Goal: Information Seeking & Learning: Learn about a topic

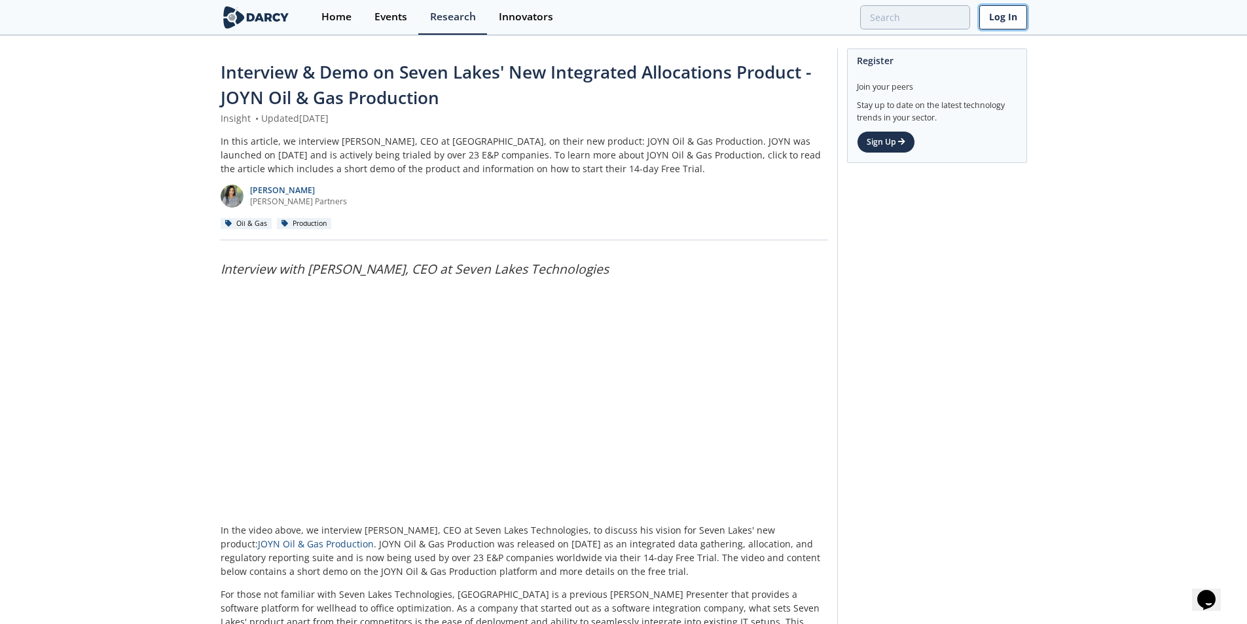
click at [1002, 21] on link "Log In" at bounding box center [1003, 17] width 48 height 24
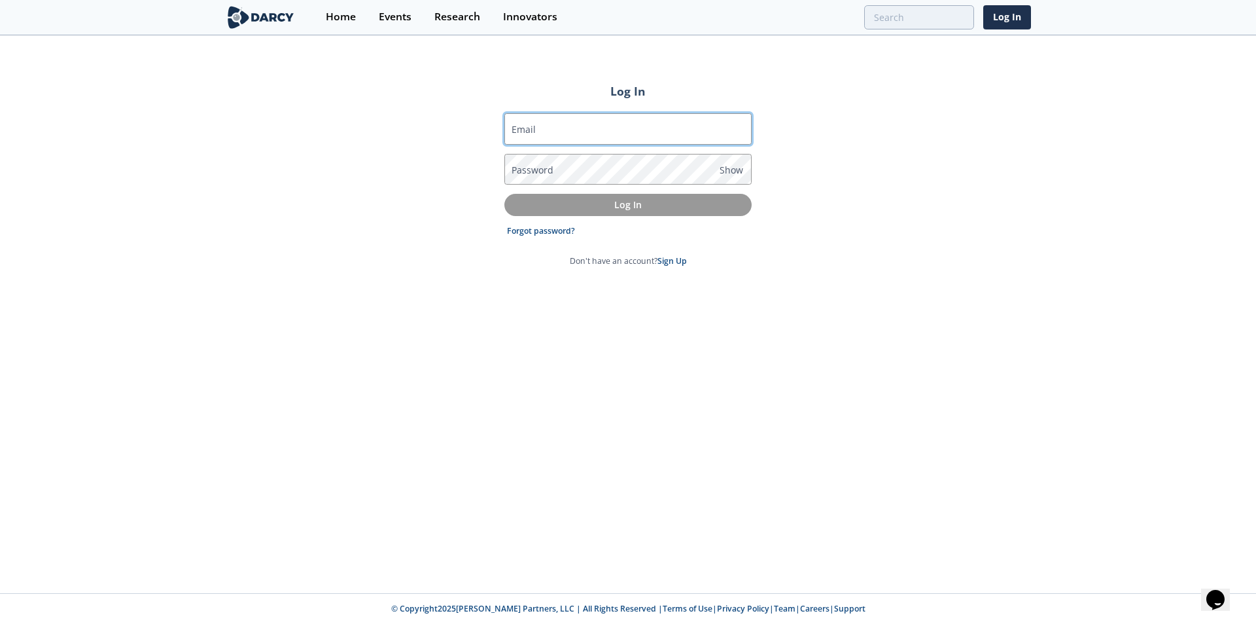
click at [620, 133] on input "Email" at bounding box center [628, 128] width 247 height 31
click at [736, 127] on keeper-lock "Open Keeper Popup" at bounding box center [738, 129] width 16 height 16
click at [738, 129] on keeper-lock "Open Keeper Popup" at bounding box center [738, 129] width 16 height 16
type input "[PERSON_NAME][EMAIL_ADDRESS][DOMAIN_NAME]"
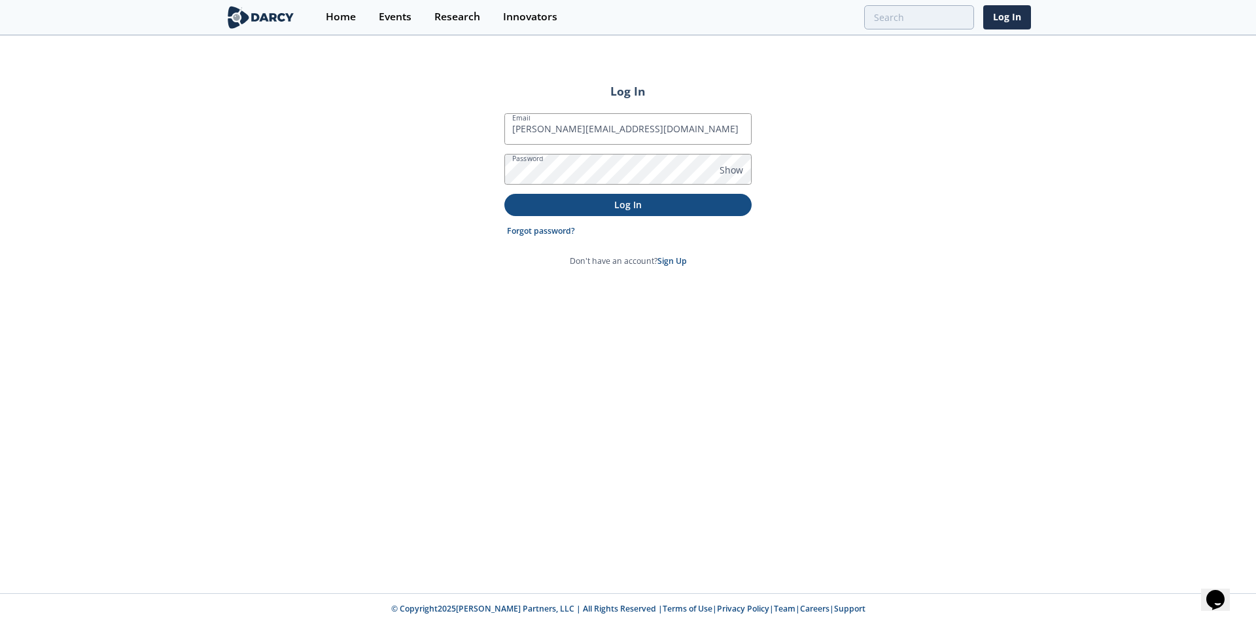
click at [624, 208] on p "Log In" at bounding box center [628, 205] width 229 height 14
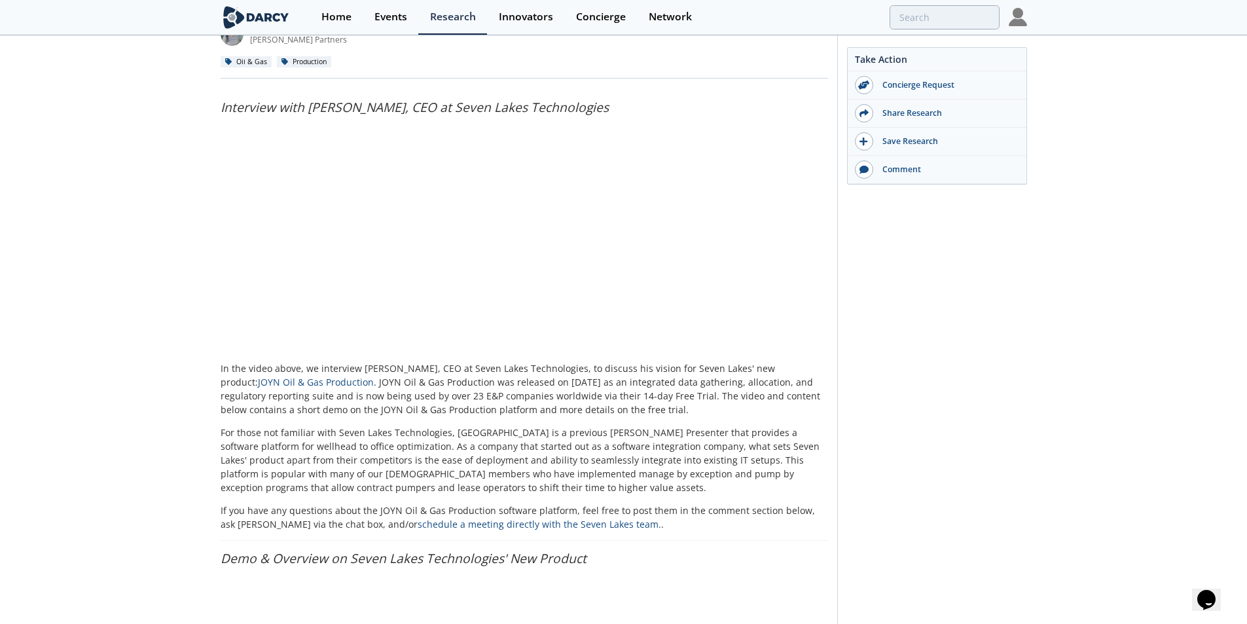
scroll to position [131, 0]
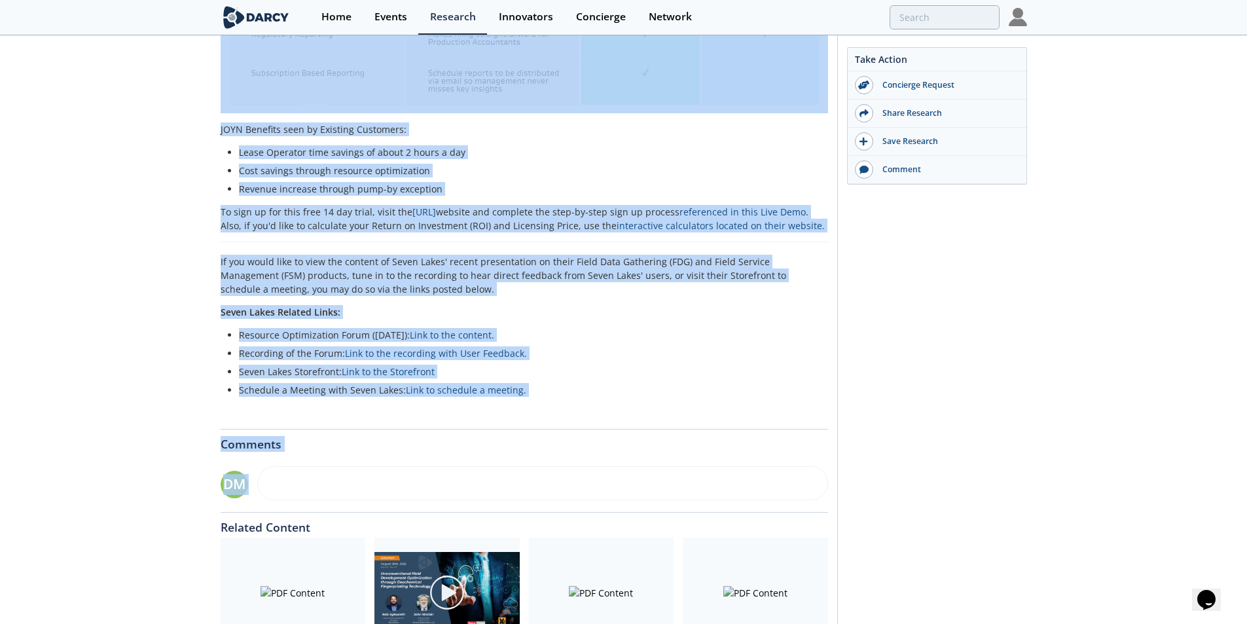
scroll to position [2505, 0]
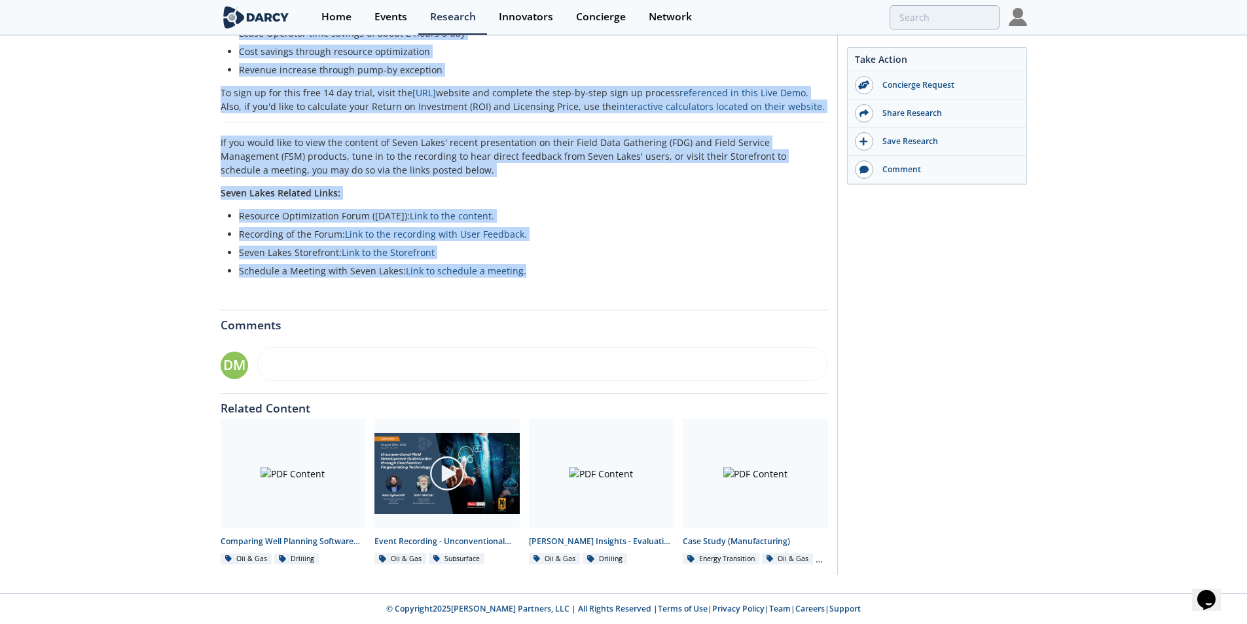
drag, startPoint x: 217, startPoint y: 397, endPoint x: 599, endPoint y: 266, distance: 403.9
copy div "In the video above, we interview [PERSON_NAME], CEO at Seven Lakes Technologies…"
